Goal: Transaction & Acquisition: Book appointment/travel/reservation

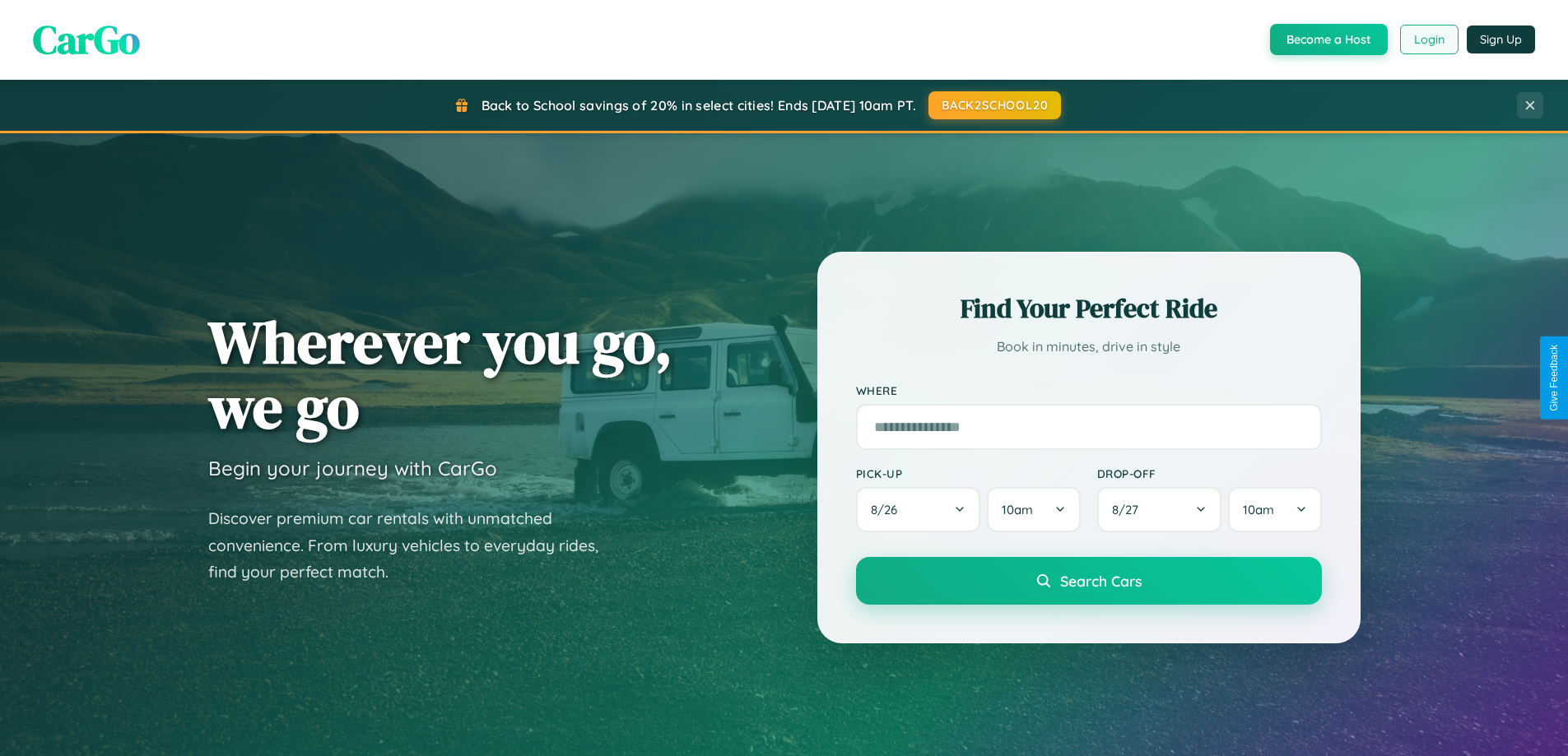
click at [1428, 40] on button "Login" at bounding box center [1429, 40] width 59 height 30
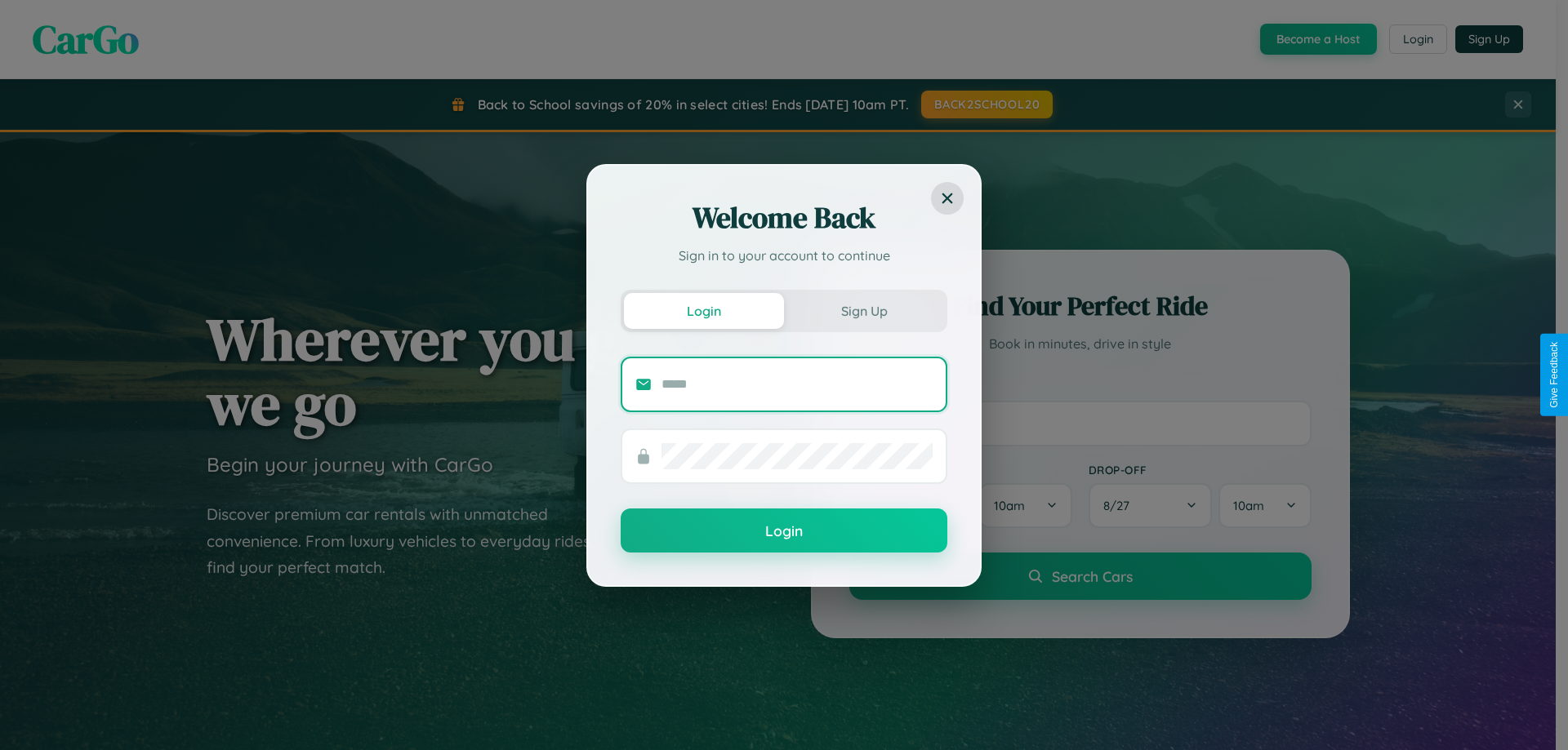
click at [797, 384] on input "text" at bounding box center [797, 384] width 271 height 26
type input "**********"
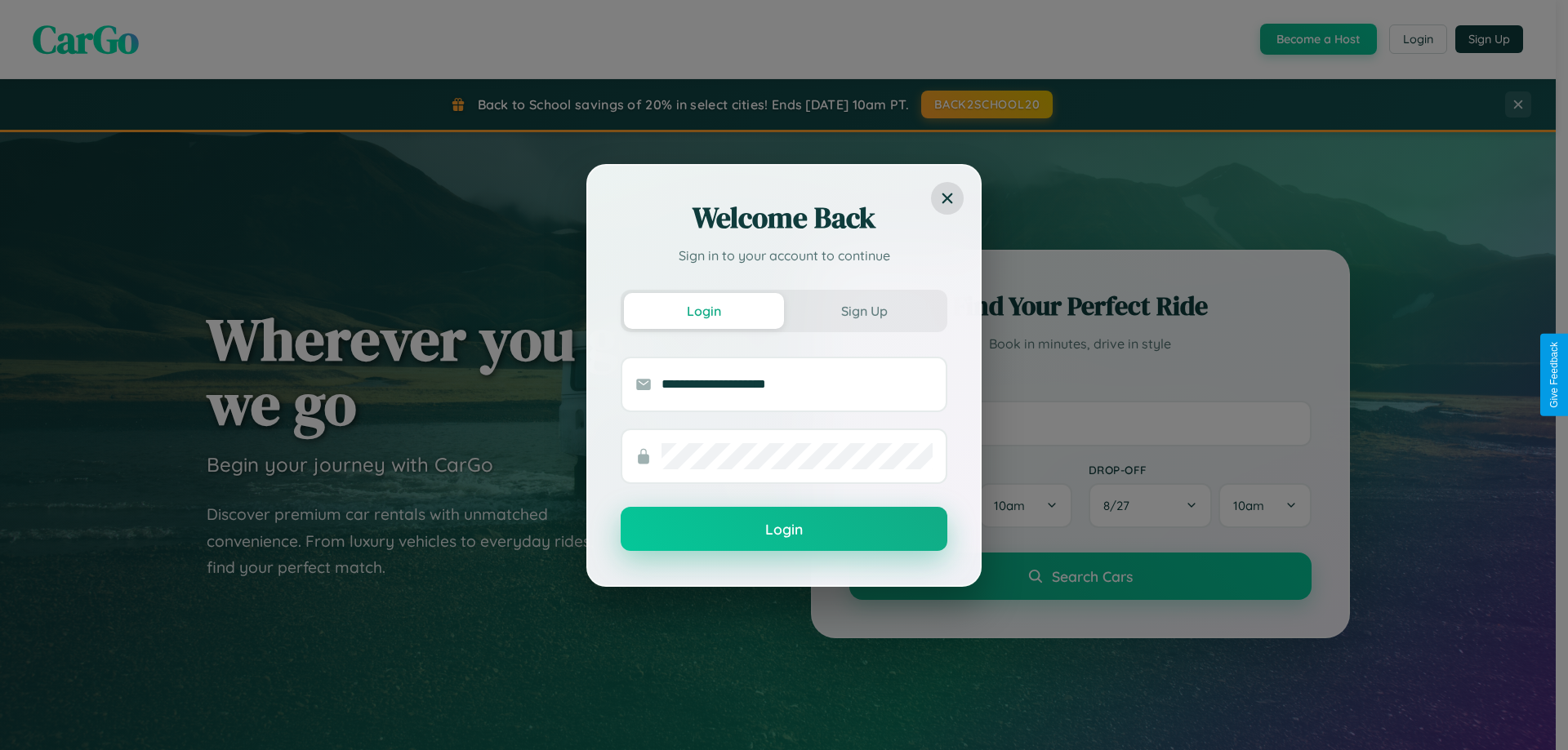
click at [784, 530] on button "Login" at bounding box center [784, 530] width 326 height 44
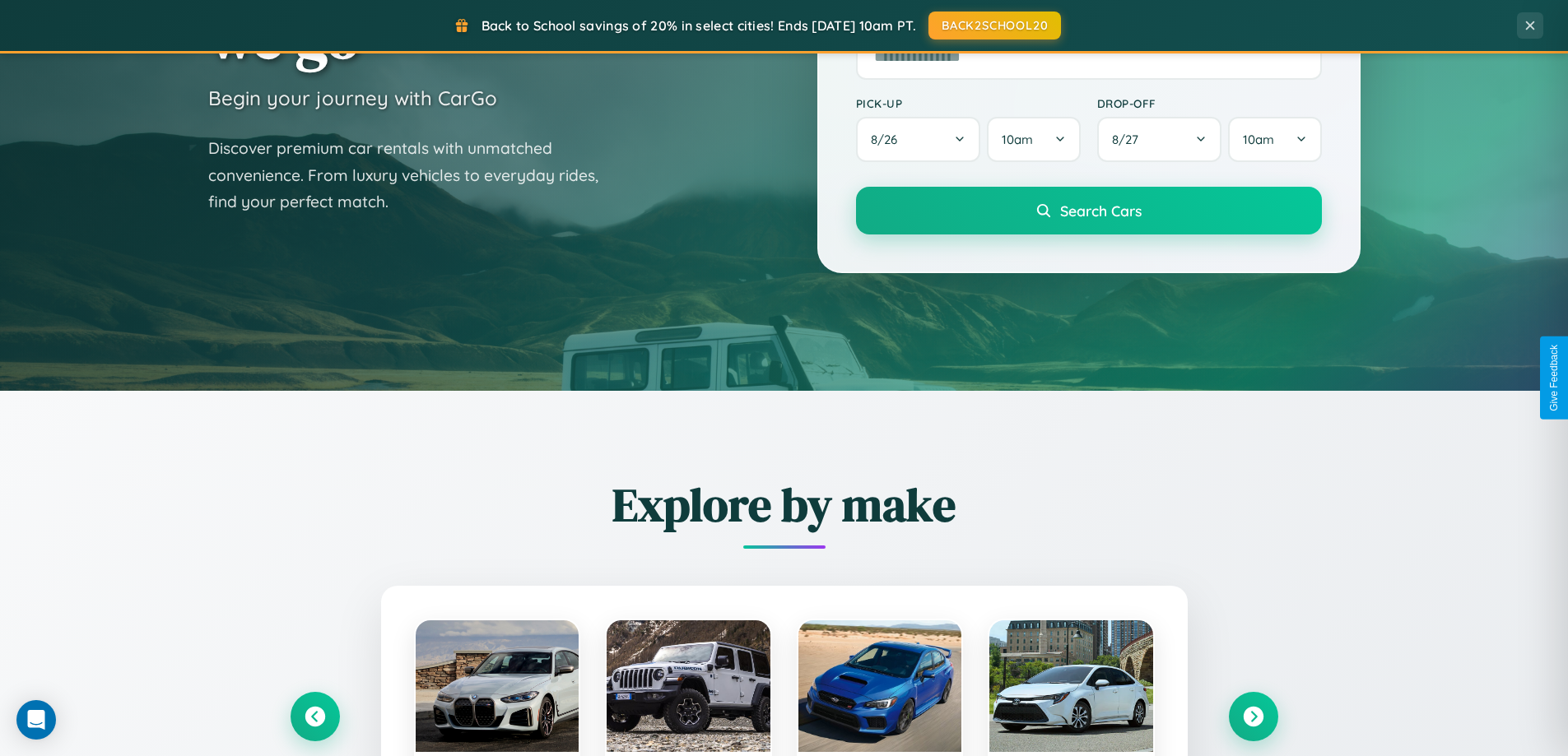
scroll to position [3167, 0]
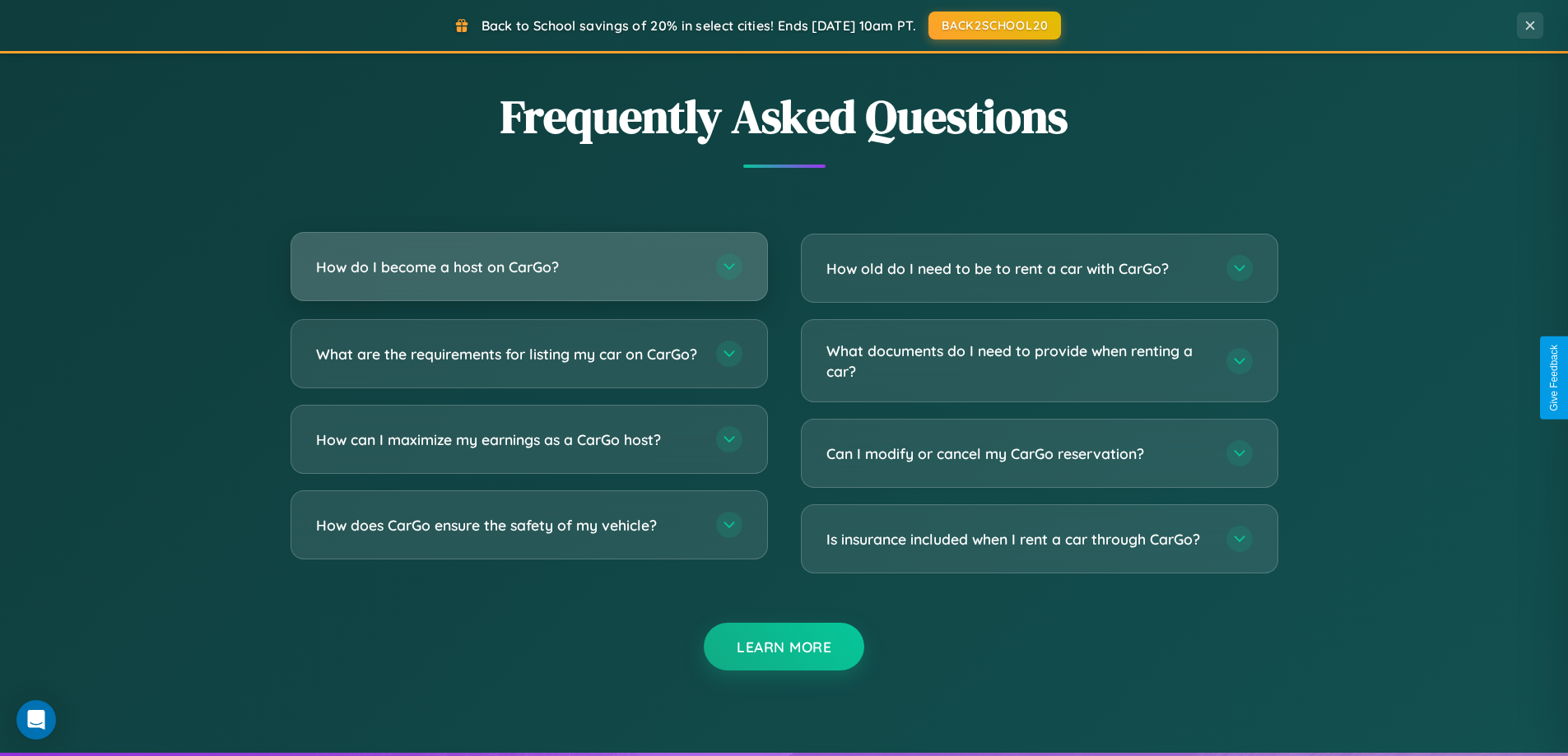
click at [528, 269] on h3 "How do I become a host on CarGo?" at bounding box center [508, 267] width 384 height 21
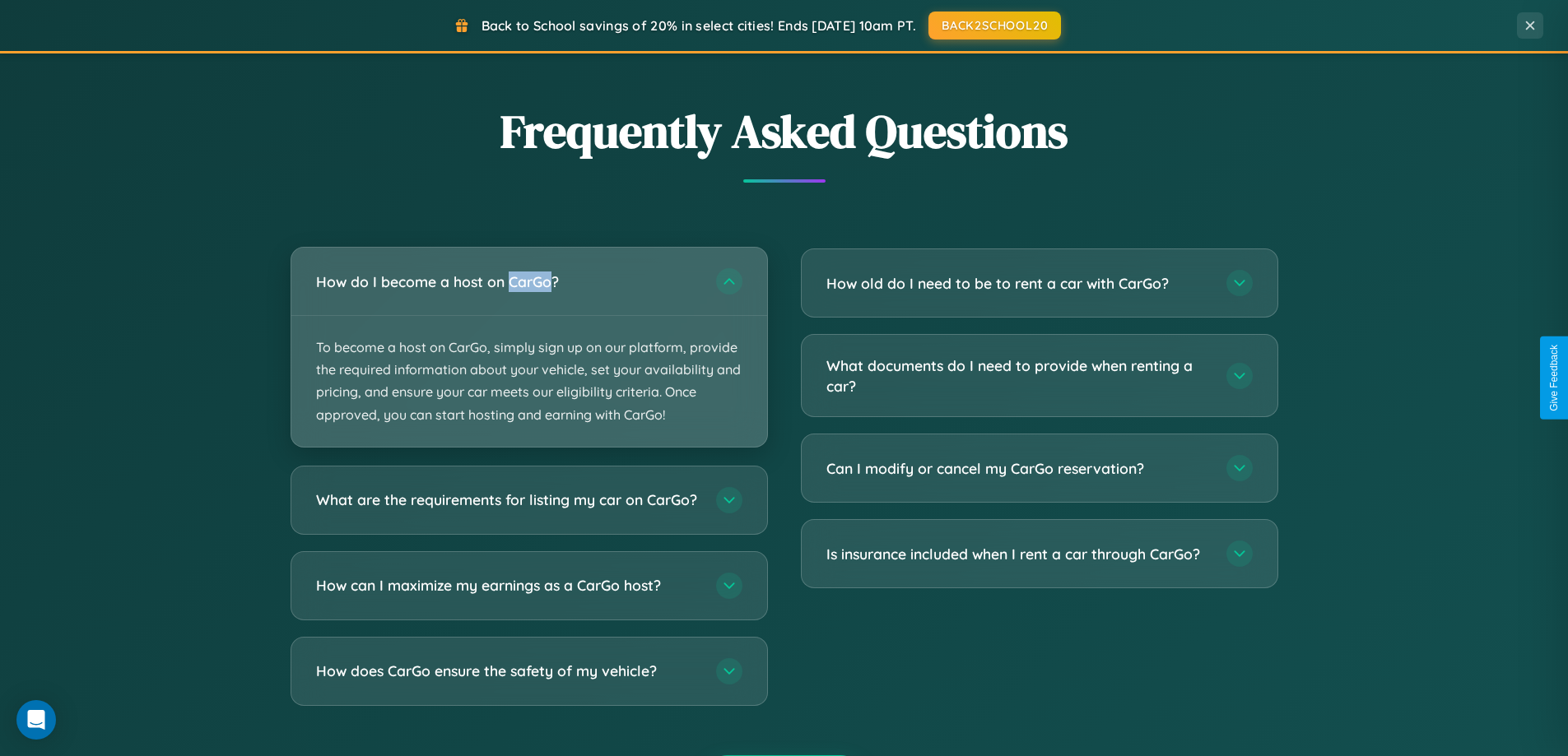
scroll to position [2644, 0]
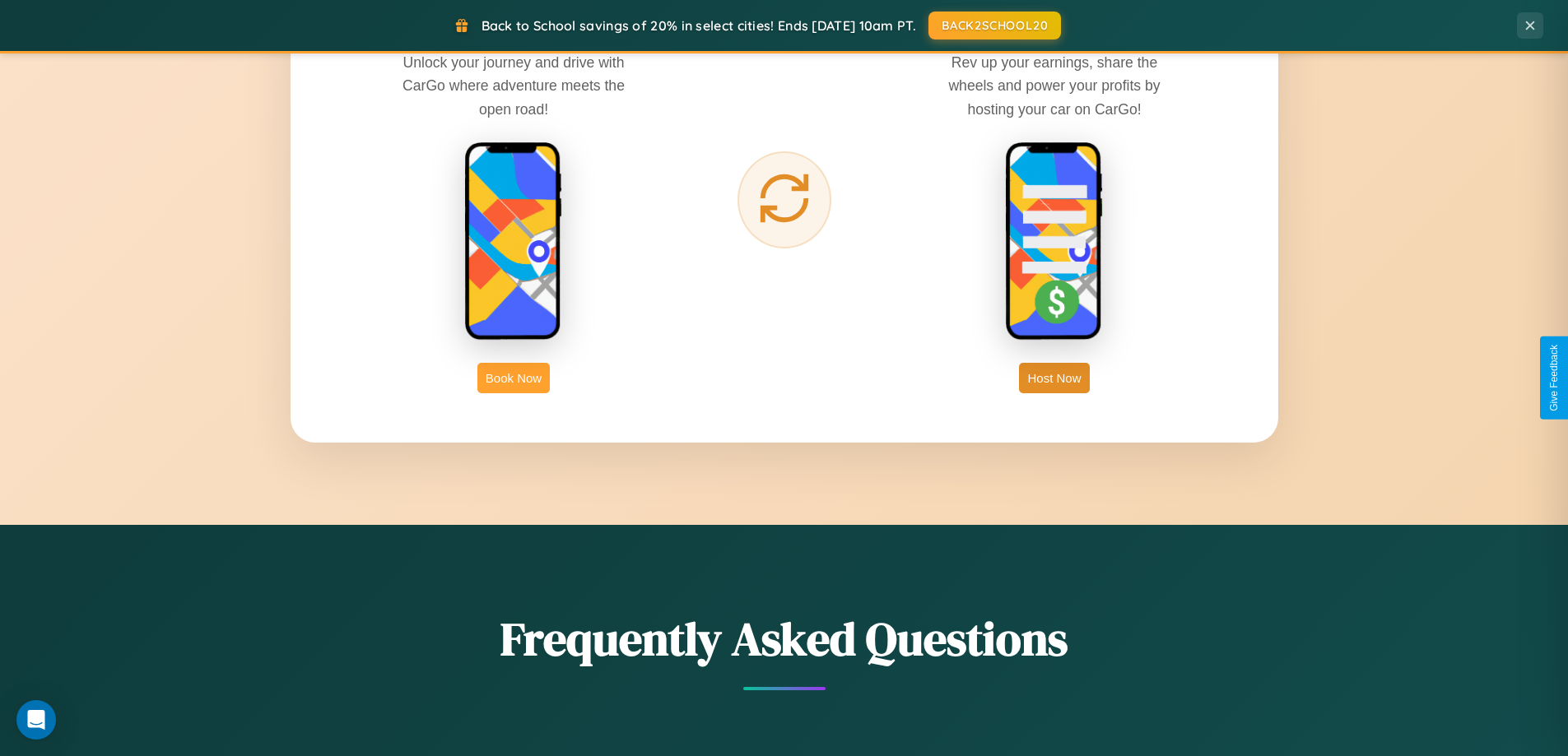
click at [514, 378] on button "Book Now" at bounding box center [514, 378] width 73 height 31
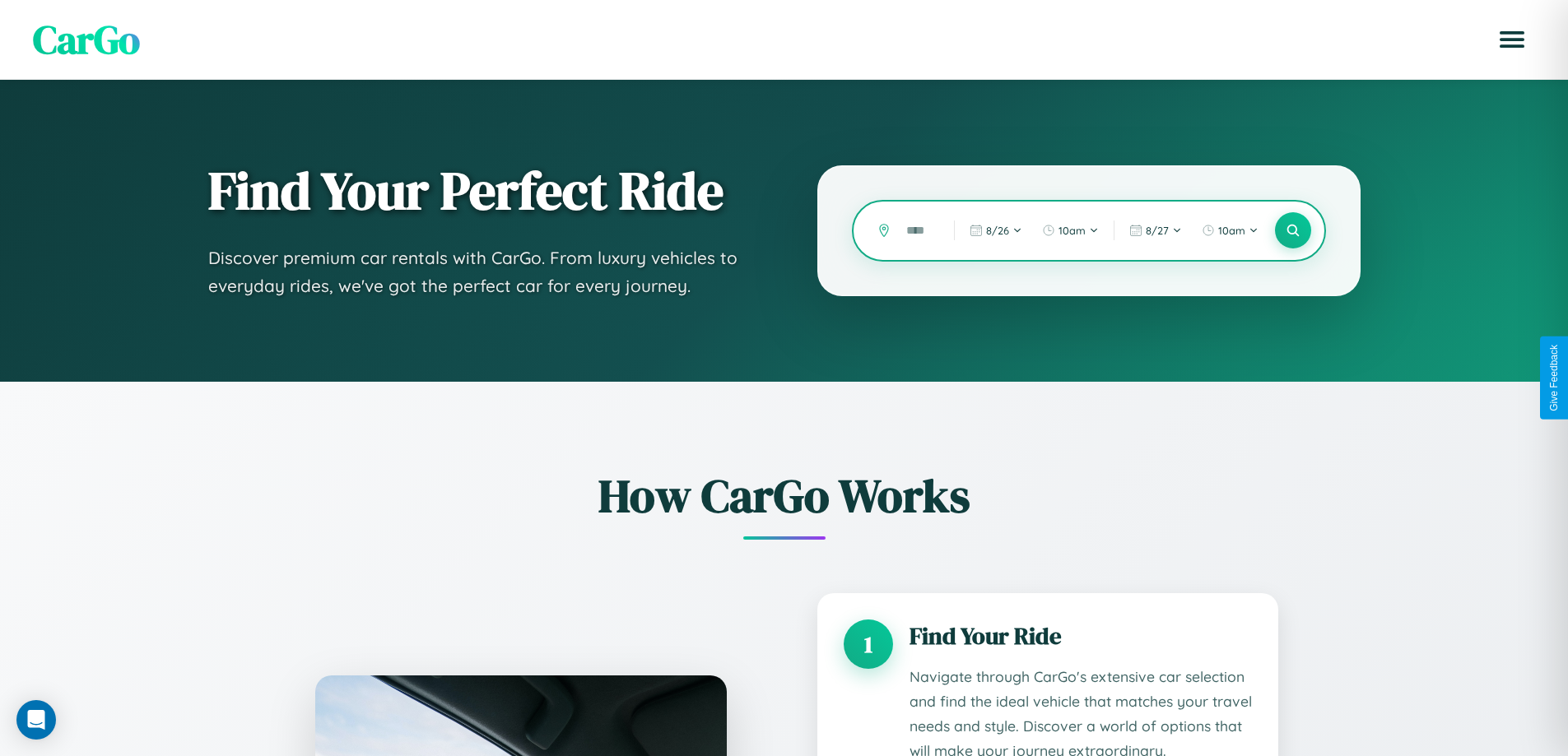
click at [918, 231] on input "text" at bounding box center [918, 231] width 40 height 29
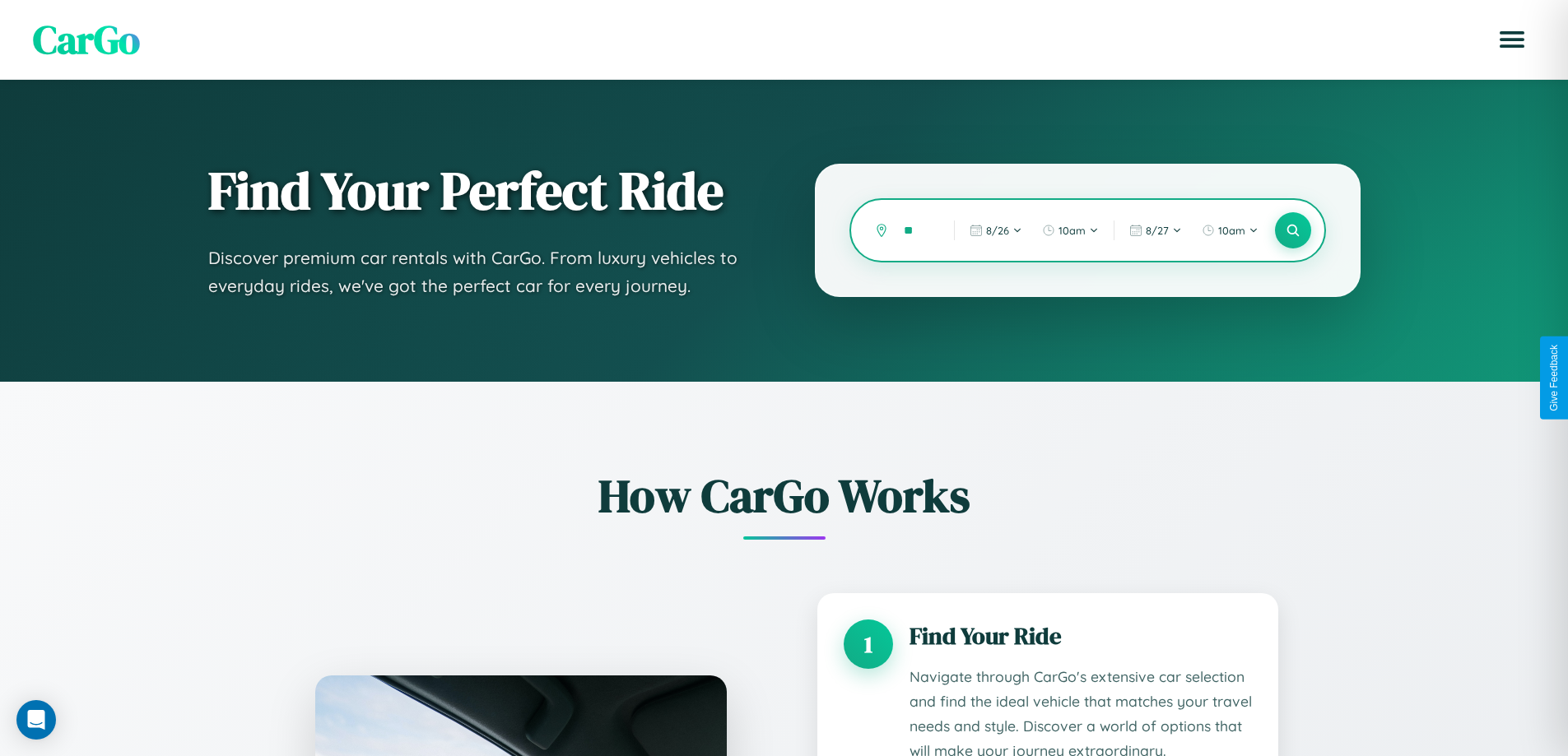
type input "*"
type input "*********"
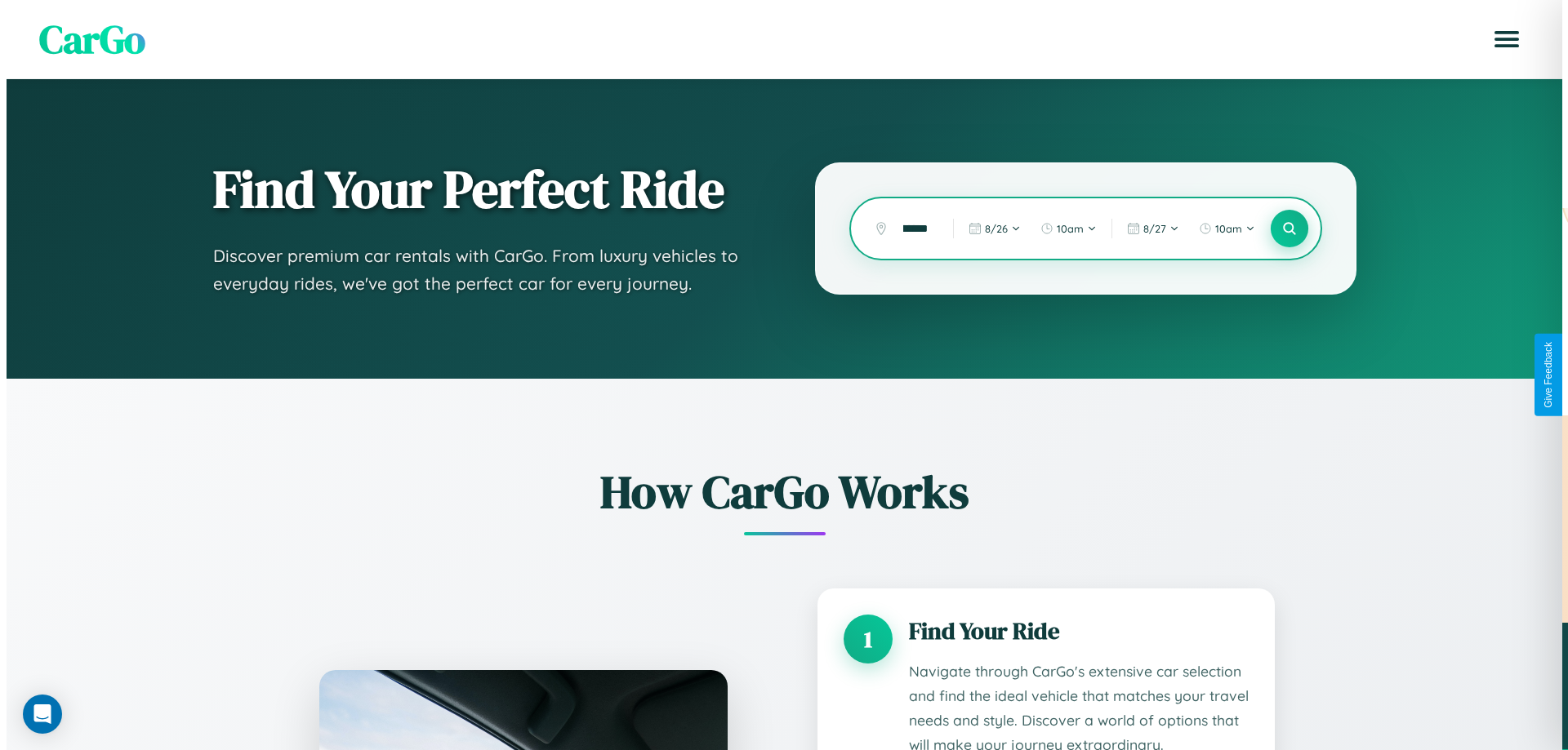
scroll to position [0, 0]
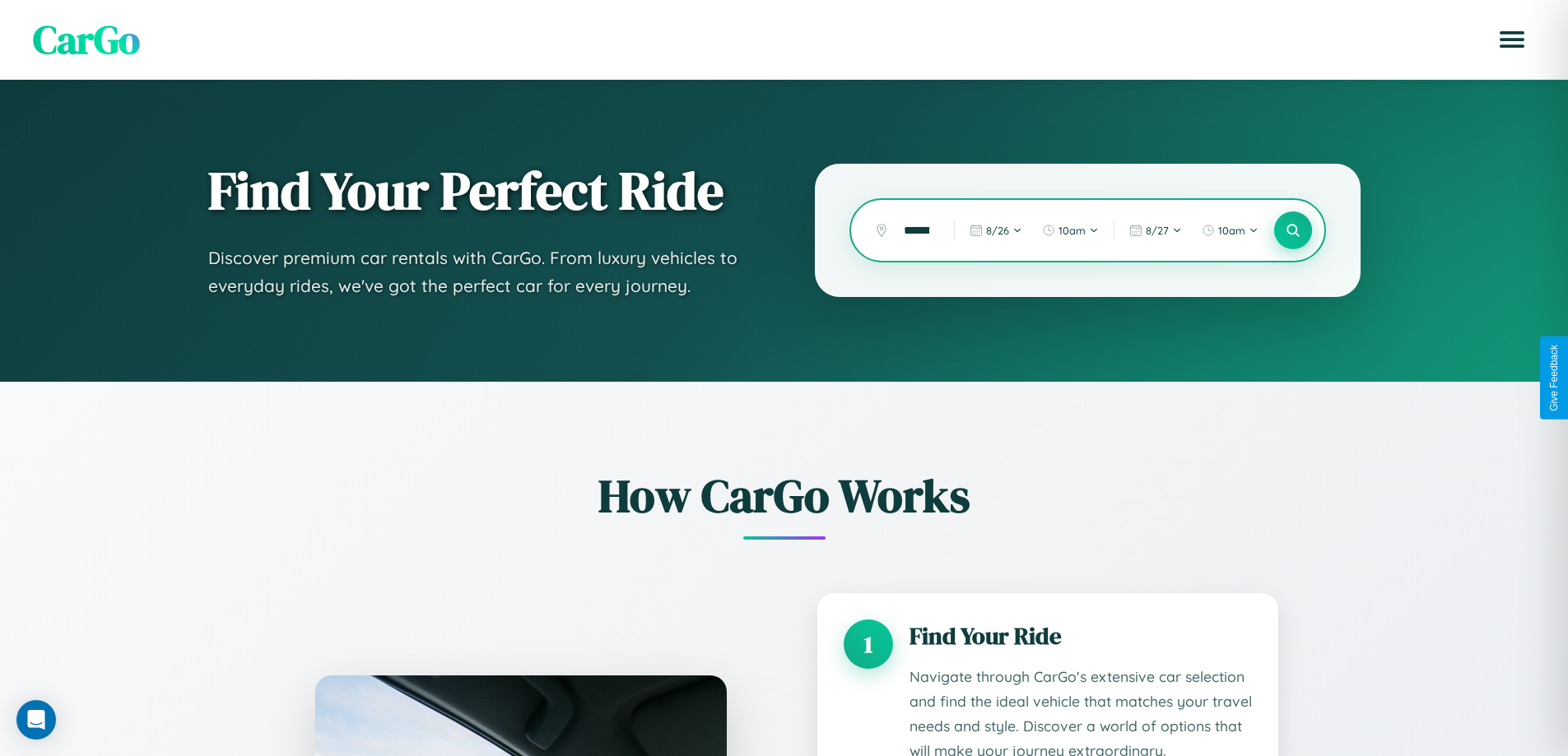
click at [1293, 231] on icon at bounding box center [1293, 231] width 16 height 16
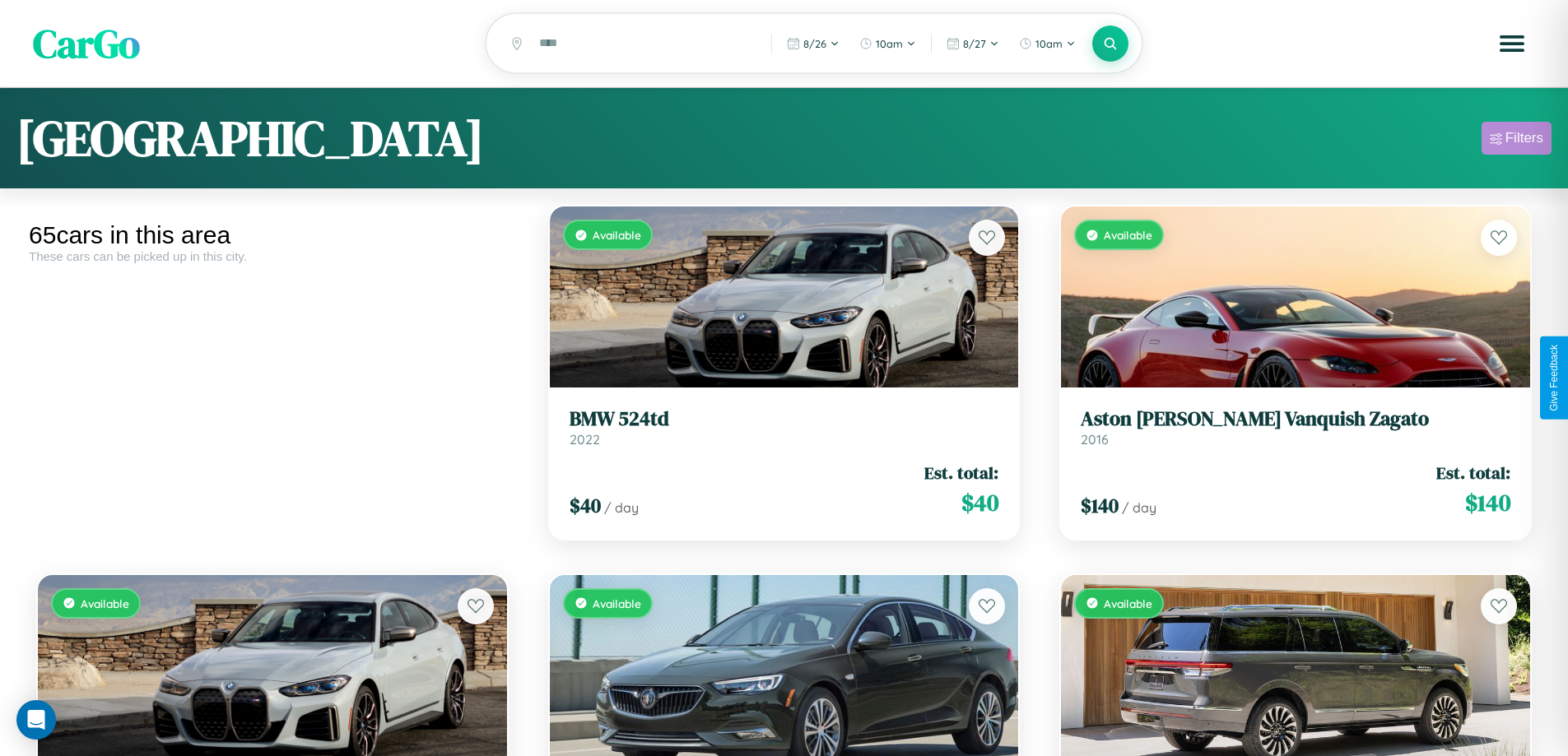
click at [1517, 140] on div "Filters" at bounding box center [1525, 138] width 38 height 17
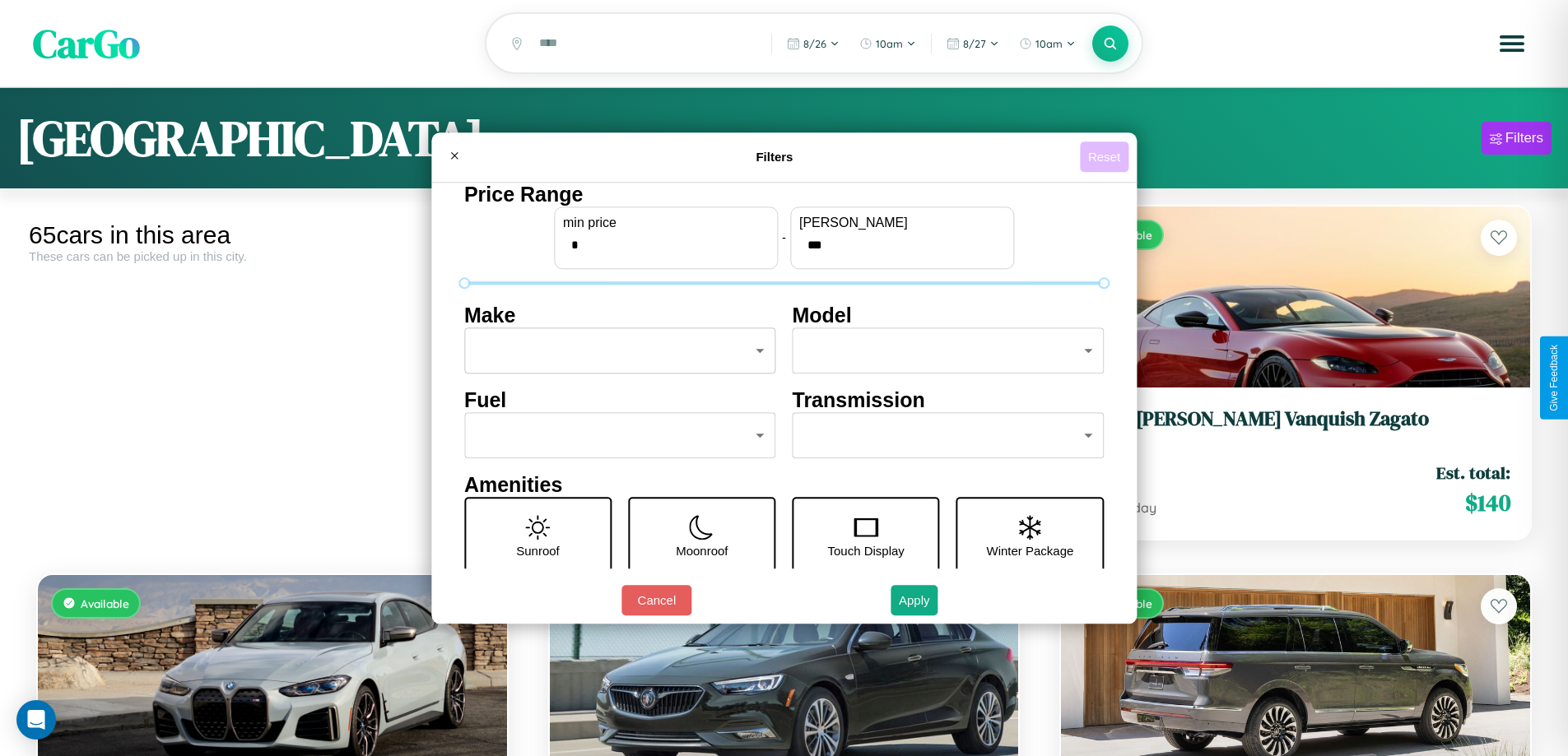
click at [1107, 156] on button "Reset" at bounding box center [1104, 156] width 49 height 31
